Goal: Check status: Check status

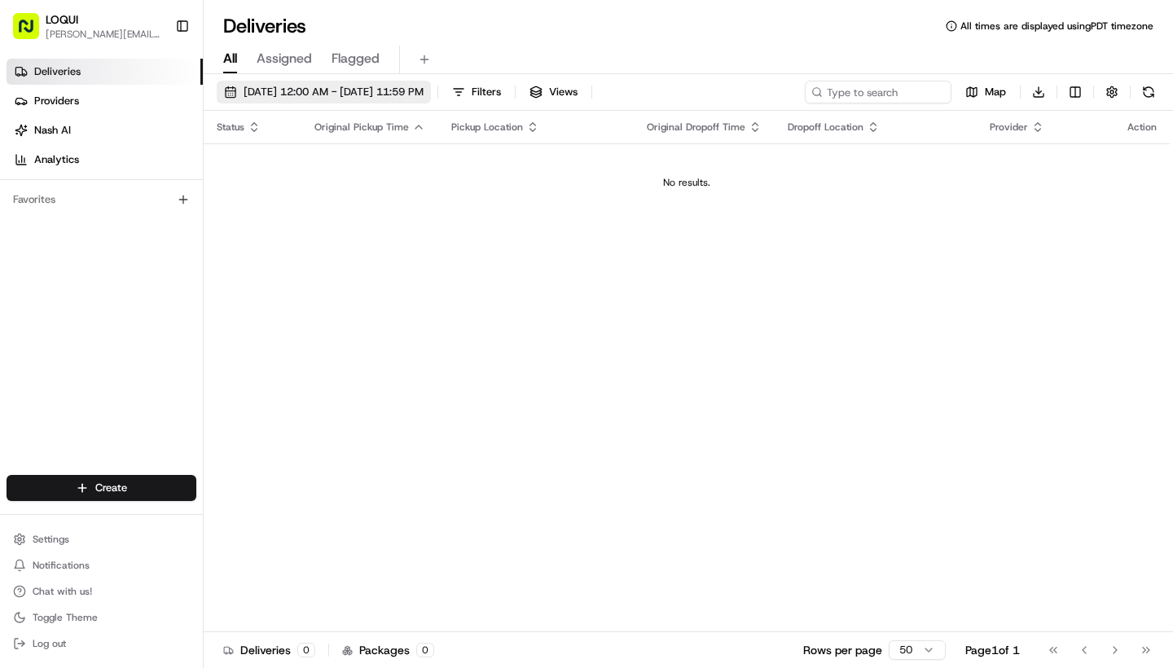
click at [417, 86] on span "[DATE] 12:00 AM - [DATE] 11:59 PM" at bounding box center [334, 92] width 180 height 15
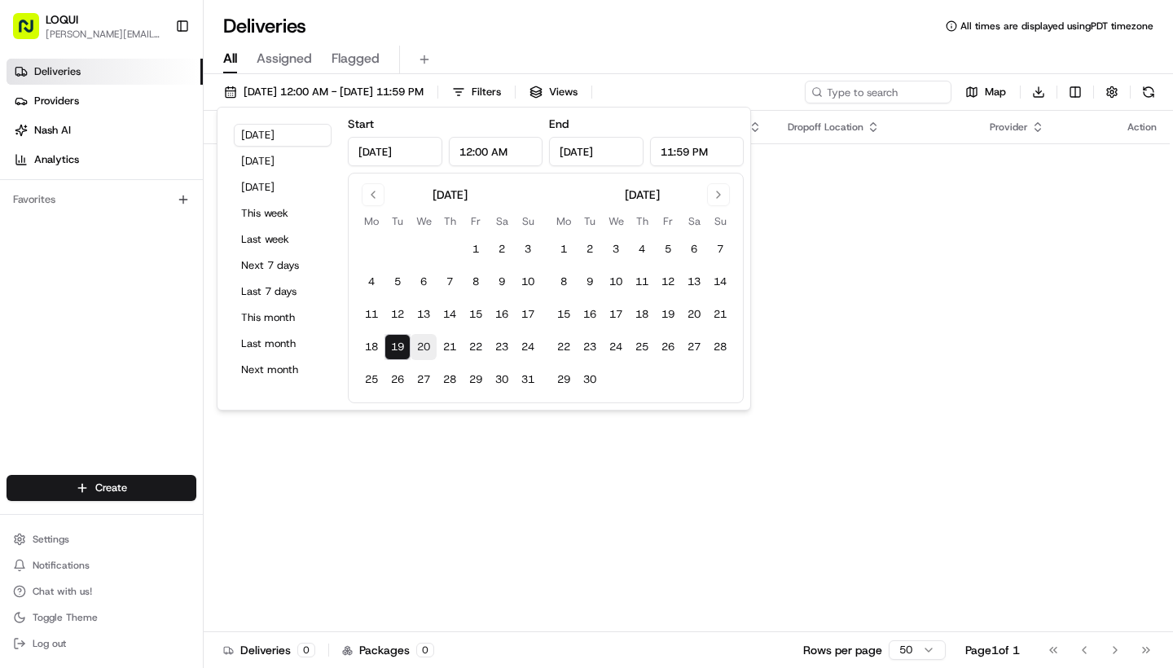
click at [414, 351] on button "20" at bounding box center [424, 347] width 26 height 26
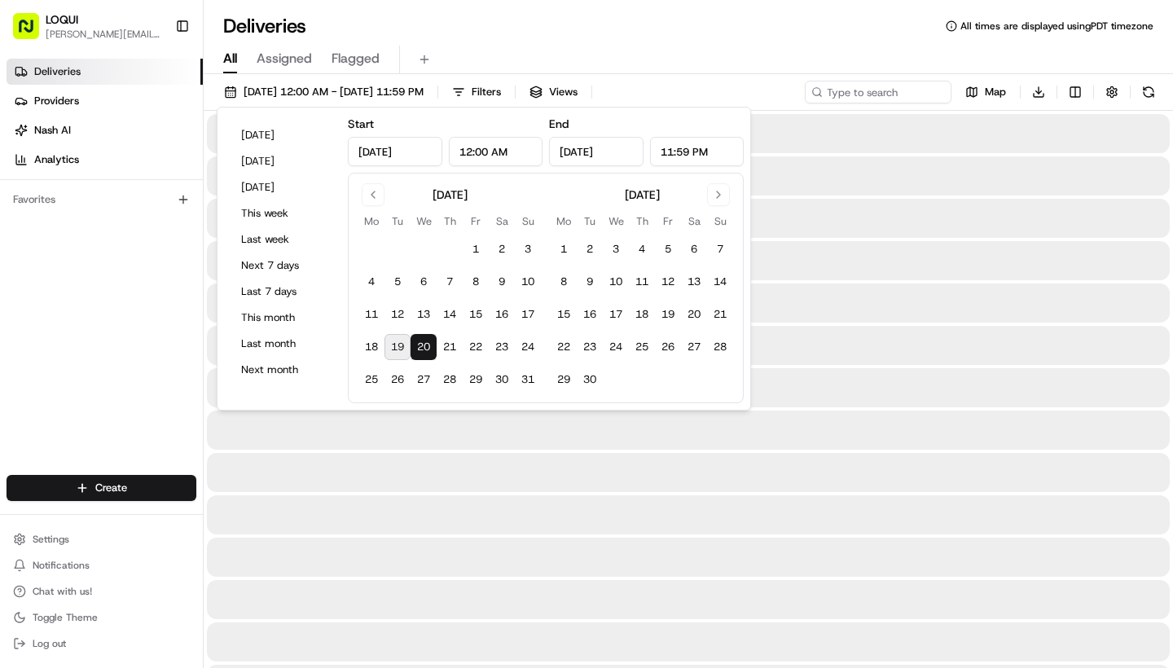
type input "[DATE]"
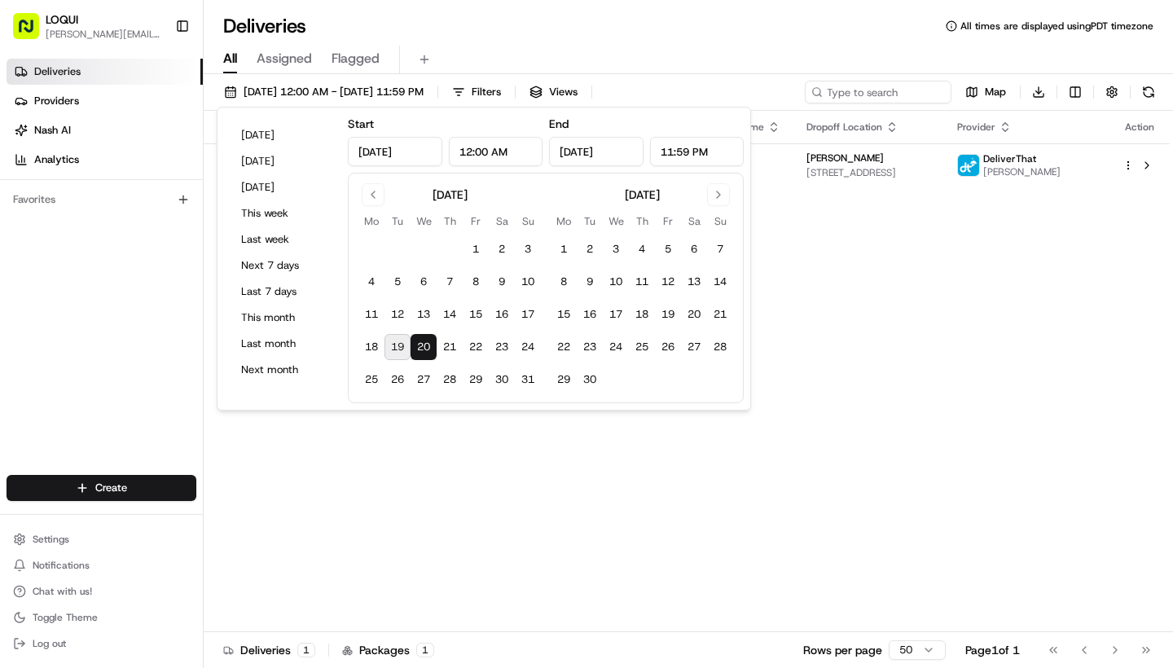
click at [502, 509] on div "Status Original Pickup Time Pickup Location Original Dropoff Time Dropoff Locat…" at bounding box center [687, 372] width 966 height 522
